Goal: Information Seeking & Learning: Learn about a topic

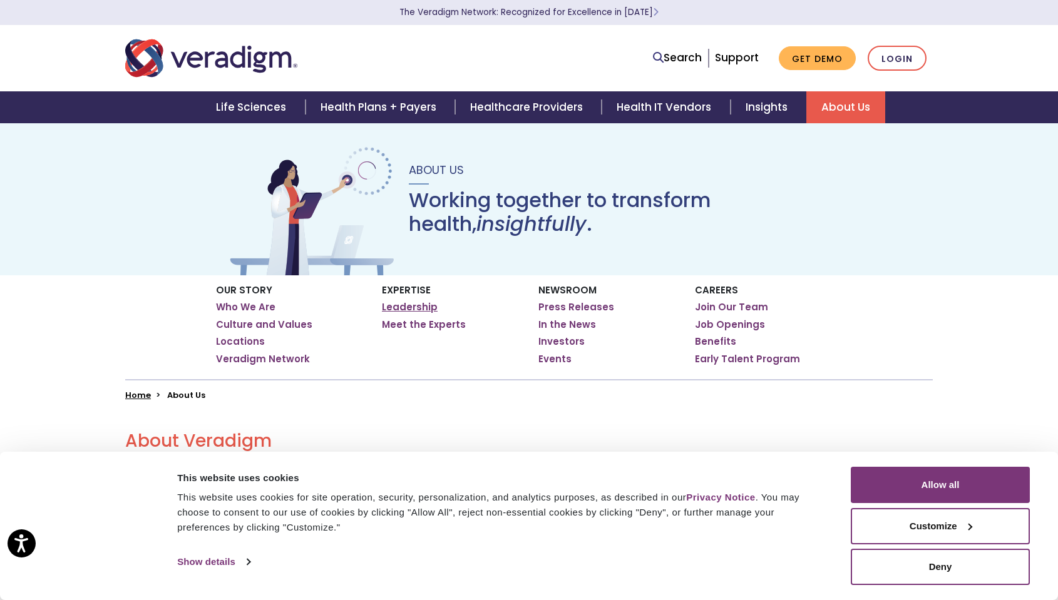
click at [422, 305] on link "Leadership" at bounding box center [410, 307] width 56 height 13
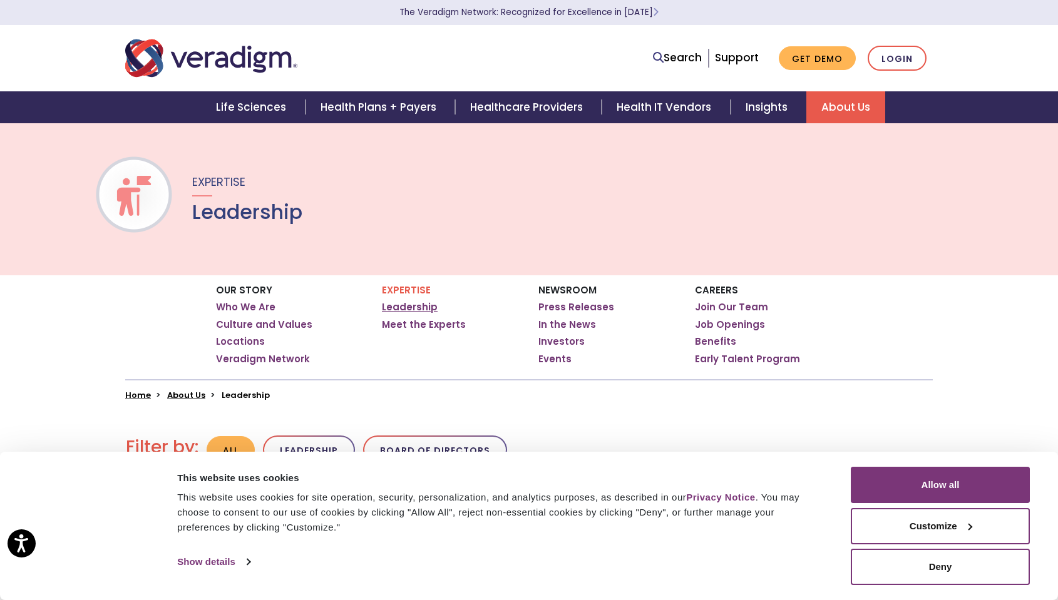
click at [407, 302] on link "Leadership" at bounding box center [410, 307] width 56 height 13
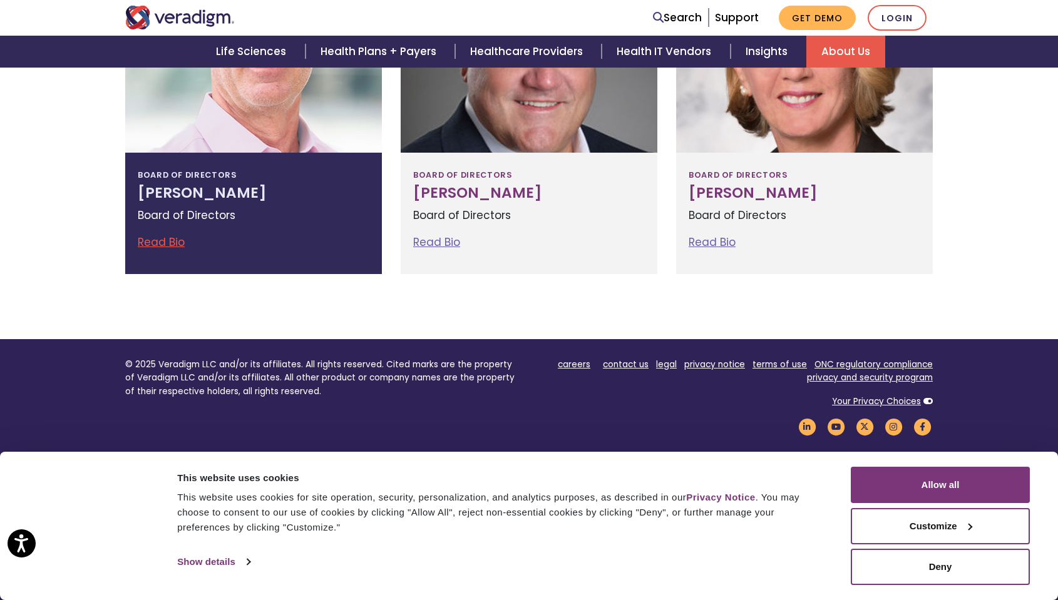
scroll to position [1507, 0]
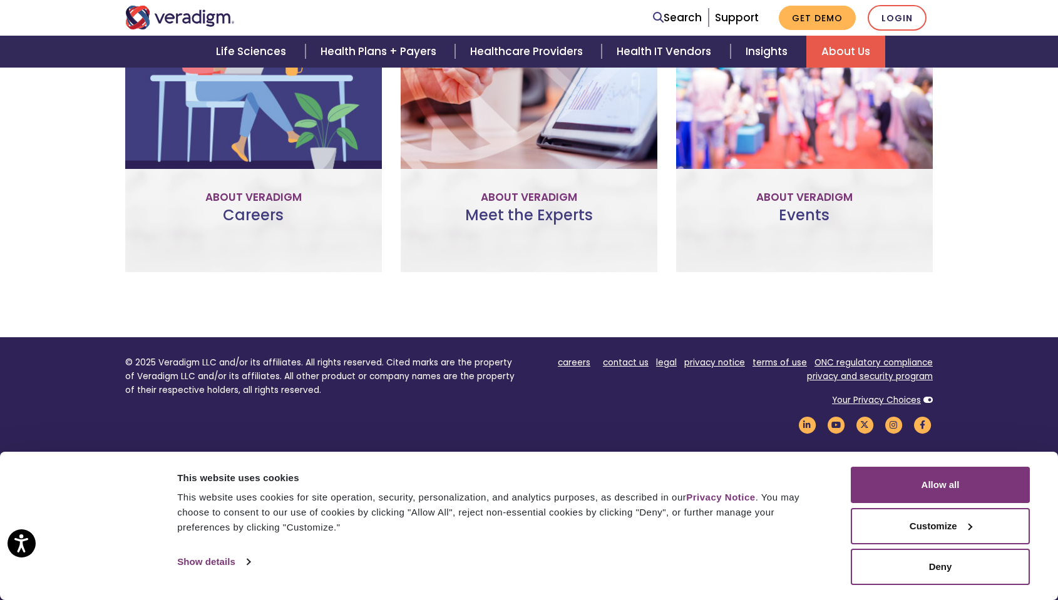
scroll to position [922, 0]
